Goal: Navigation & Orientation: Find specific page/section

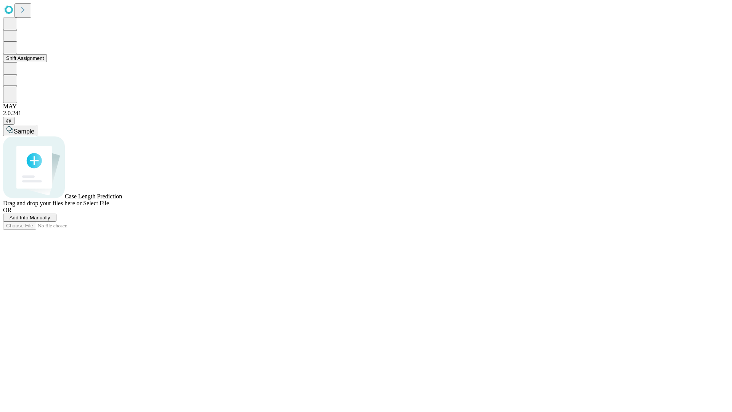
click at [47, 62] on button "Shift Assignment" at bounding box center [25, 58] width 44 height 8
